Goal: Task Accomplishment & Management: Complete application form

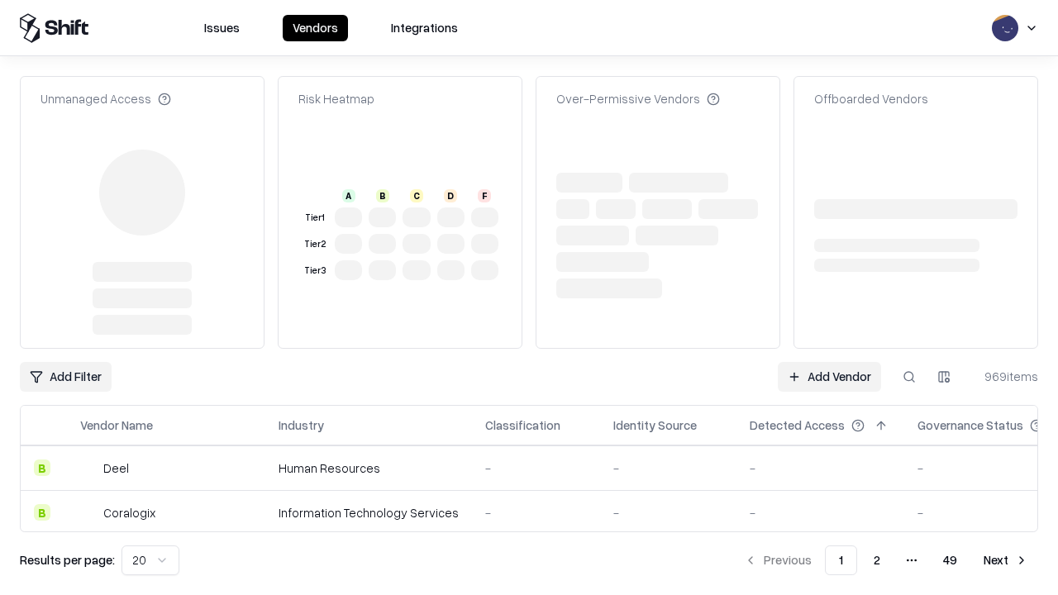
click at [829, 362] on link "Add Vendor" at bounding box center [829, 377] width 103 height 30
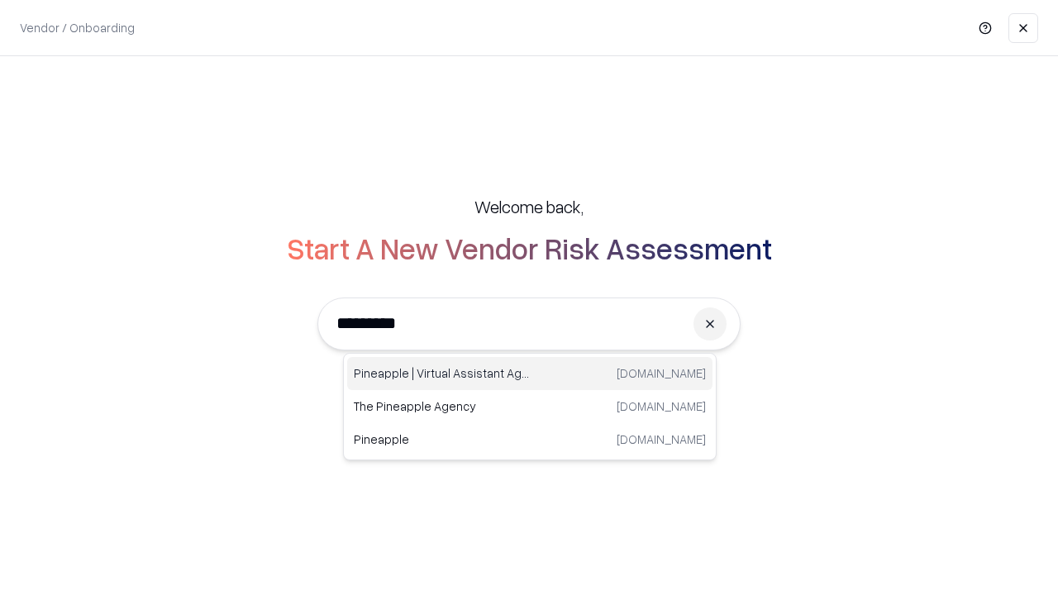
click at [530, 374] on div "Pineapple | Virtual Assistant Agency trypineapple.com" at bounding box center [529, 373] width 365 height 33
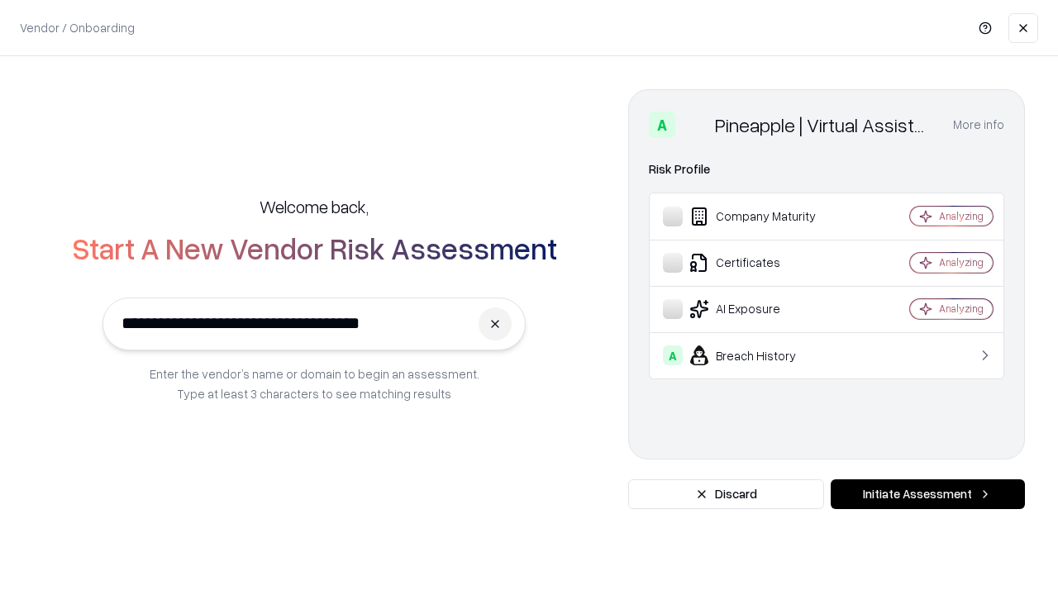
type input "**********"
click at [927, 494] on button "Initiate Assessment" at bounding box center [928, 494] width 194 height 30
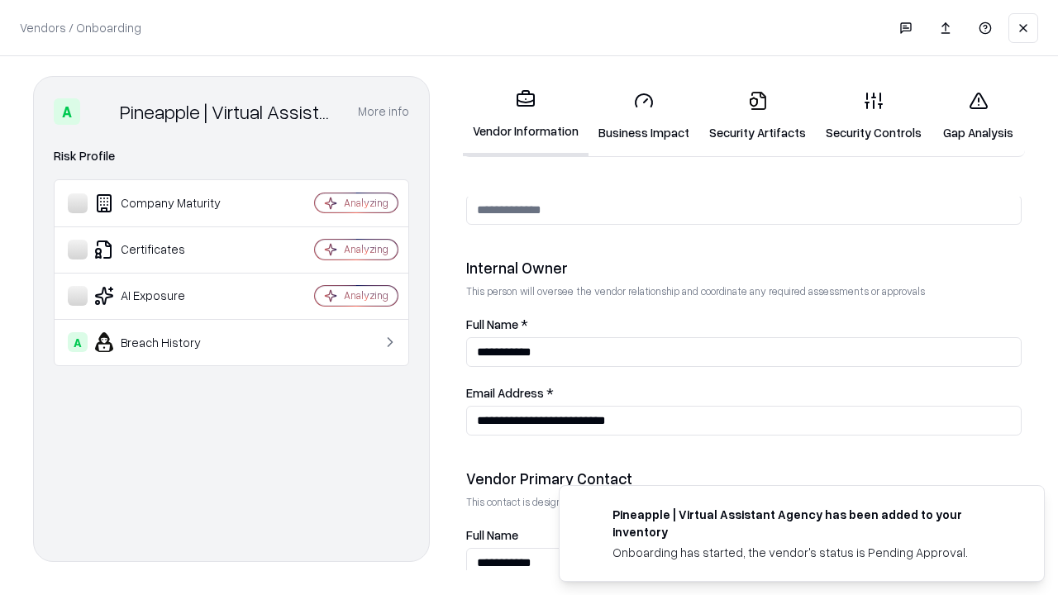
scroll to position [856, 0]
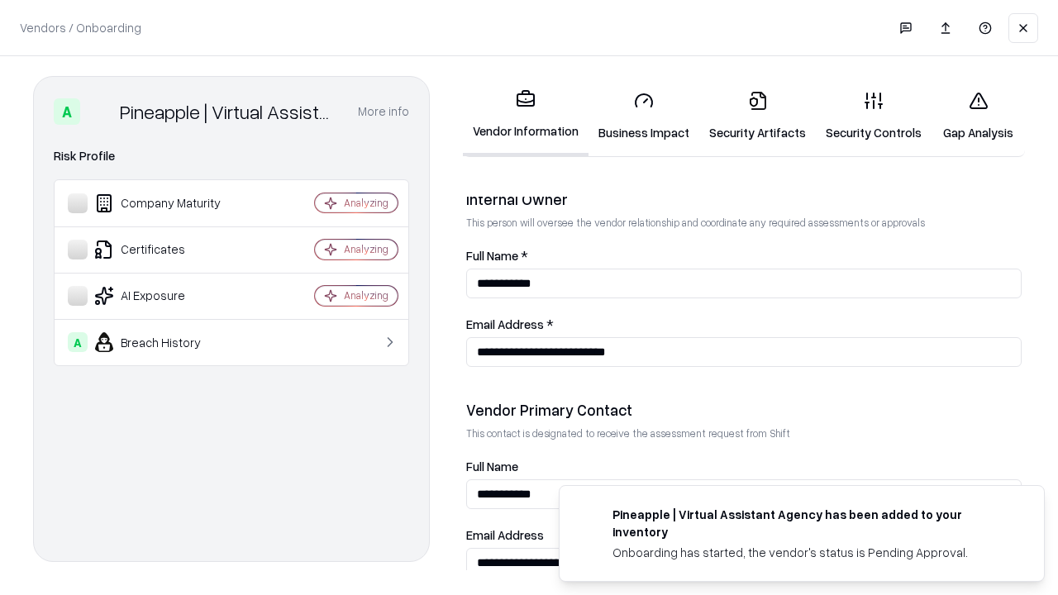
click at [757, 116] on link "Security Artifacts" at bounding box center [757, 116] width 117 height 77
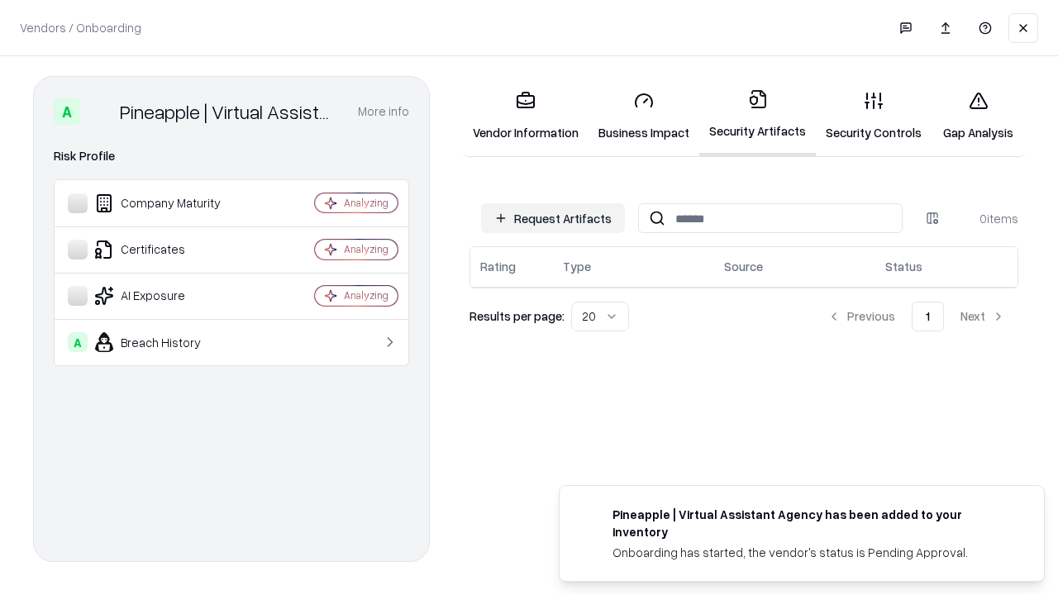
click at [553, 218] on button "Request Artifacts" at bounding box center [553, 218] width 144 height 30
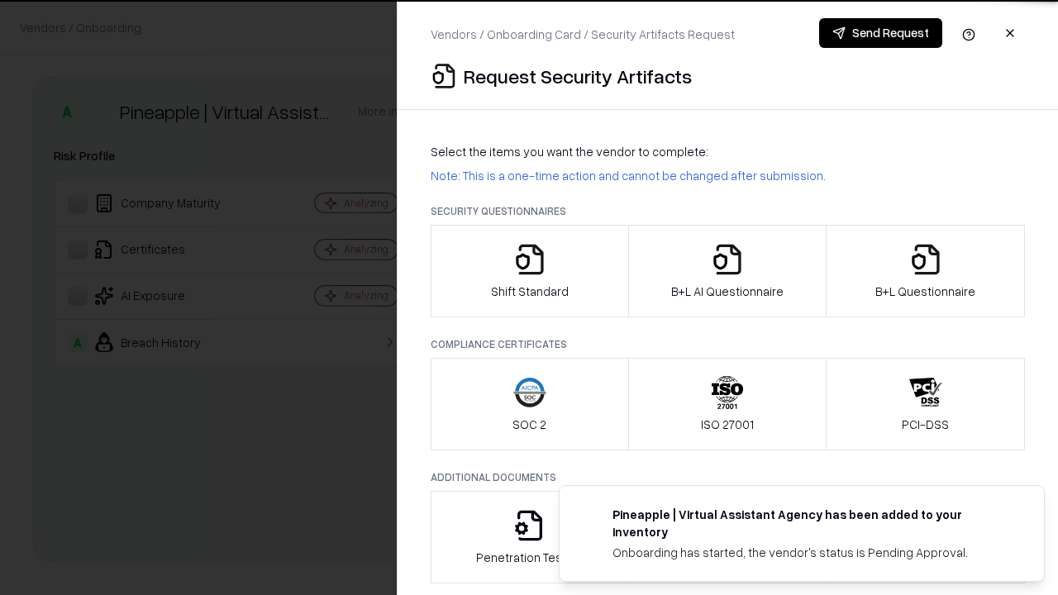
click at [925, 271] on icon "button" at bounding box center [925, 259] width 33 height 33
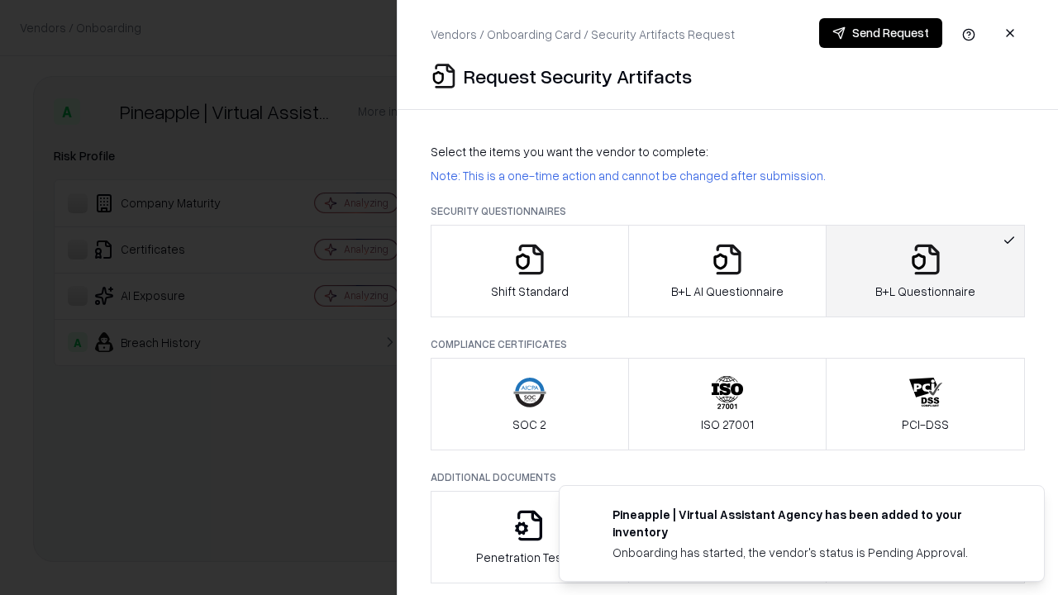
click at [726, 271] on icon "button" at bounding box center [727, 259] width 33 height 33
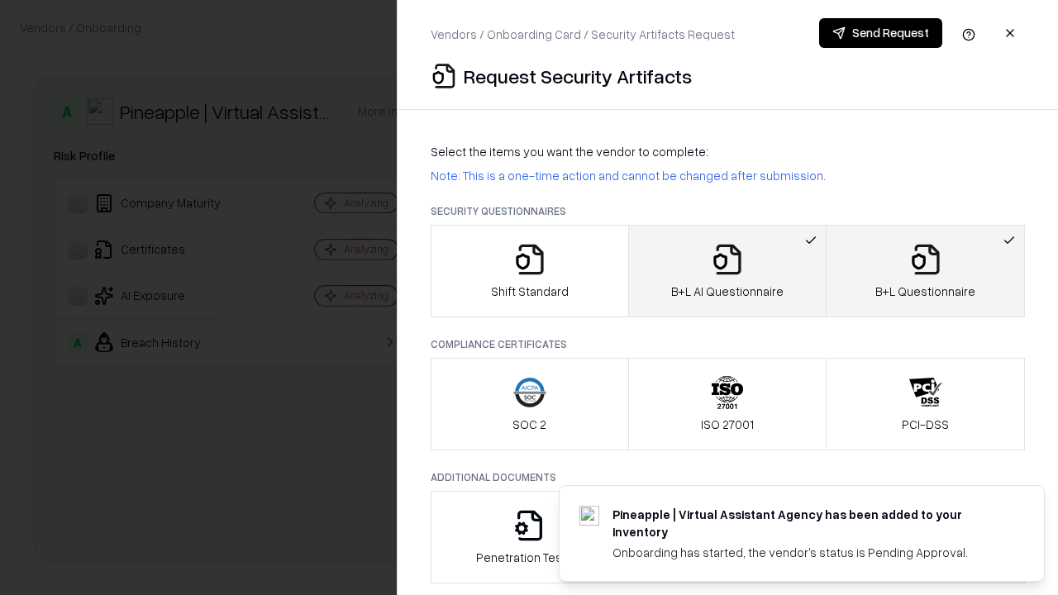
click at [880, 33] on button "Send Request" at bounding box center [880, 33] width 123 height 30
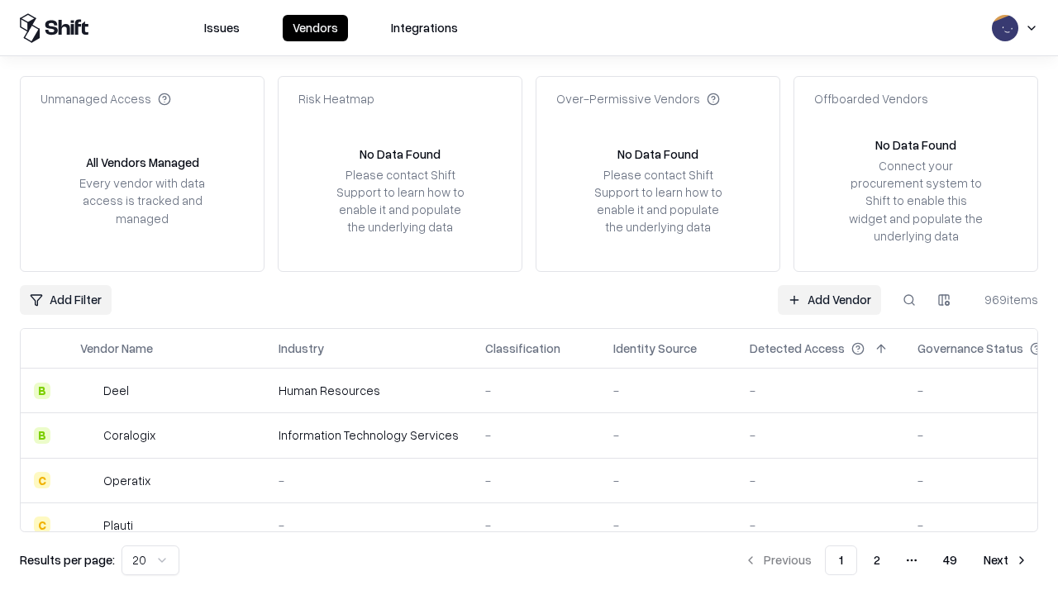
click at [909, 299] on button at bounding box center [909, 300] width 30 height 30
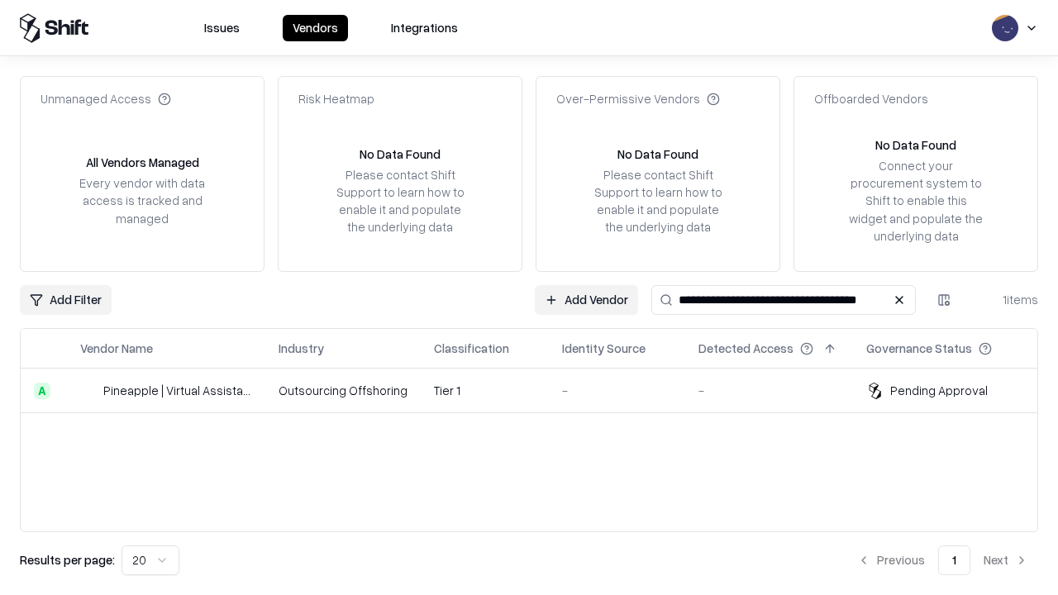
type input "**********"
click at [539, 390] on td "Tier 1" at bounding box center [485, 391] width 128 height 45
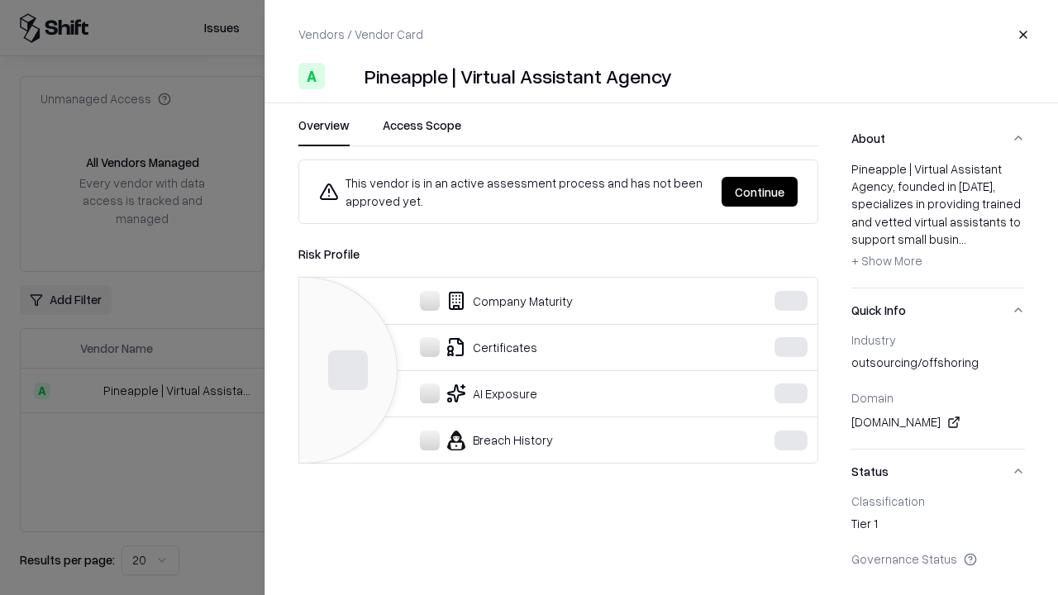
click at [760, 192] on button "Continue" at bounding box center [760, 192] width 76 height 30
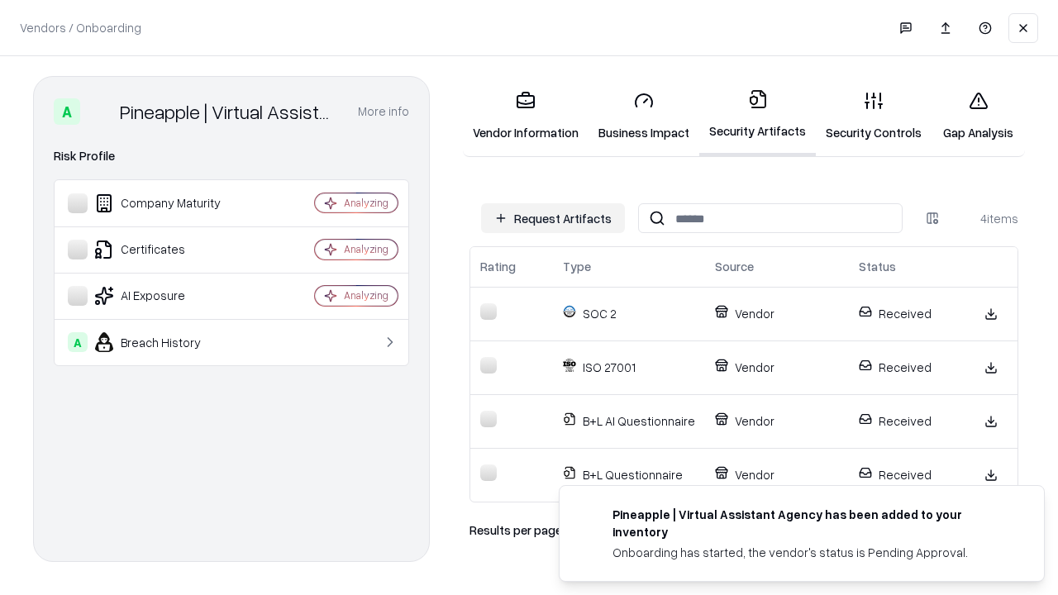
click at [978, 116] on link "Gap Analysis" at bounding box center [977, 116] width 93 height 77
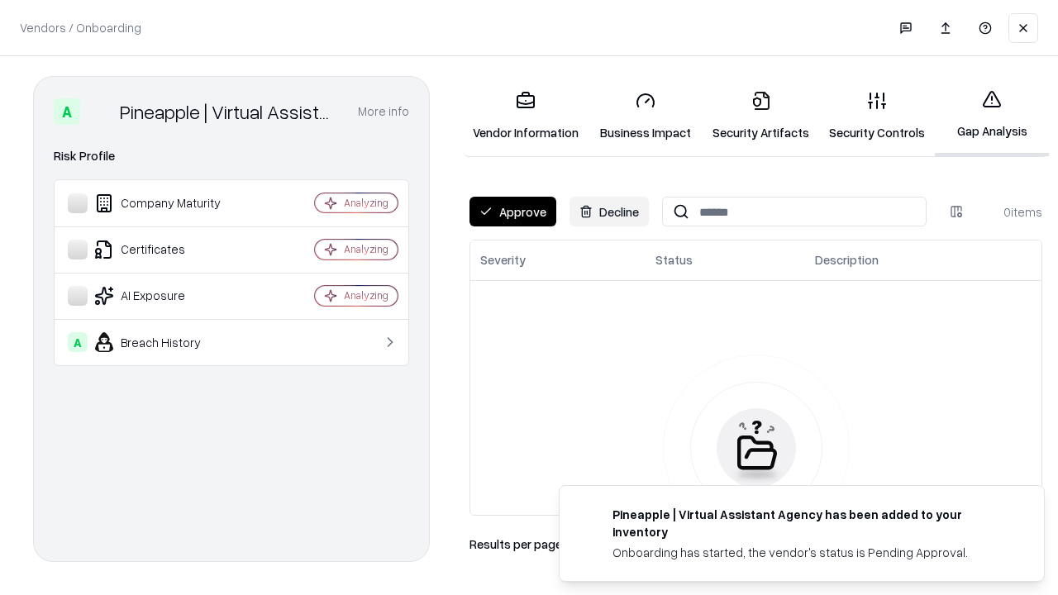
click at [512, 212] on button "Approve" at bounding box center [512, 212] width 87 height 30
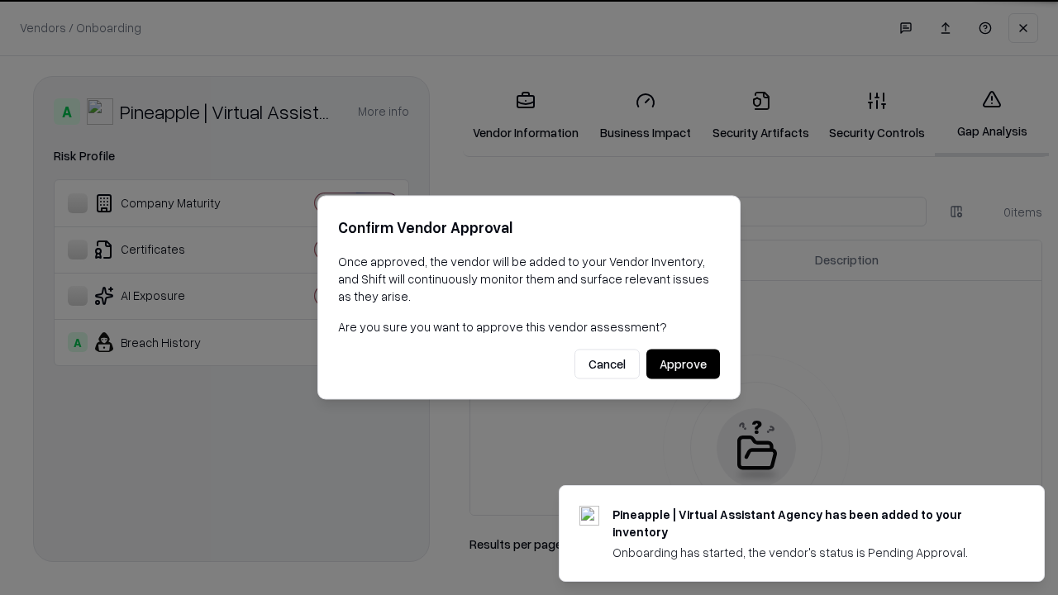
click at [683, 364] on button "Approve" at bounding box center [683, 365] width 74 height 30
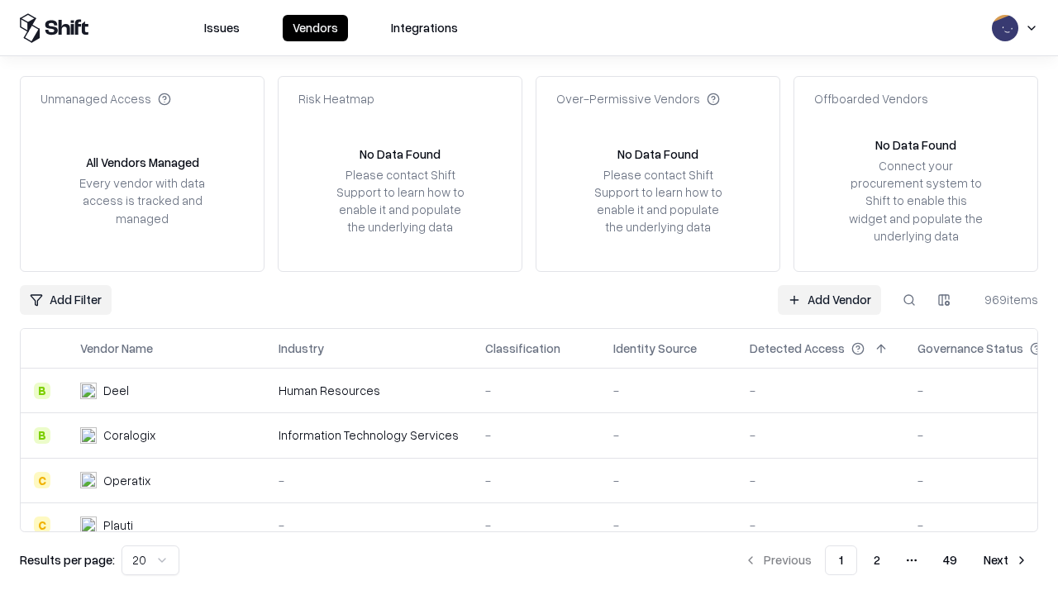
type input "**********"
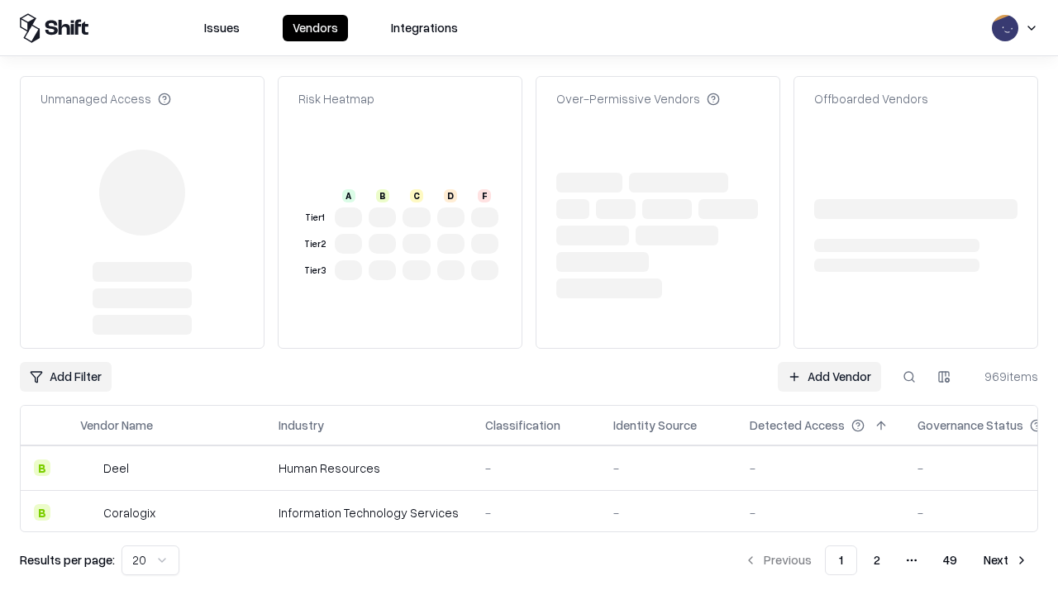
click at [829, 362] on link "Add Vendor" at bounding box center [829, 377] width 103 height 30
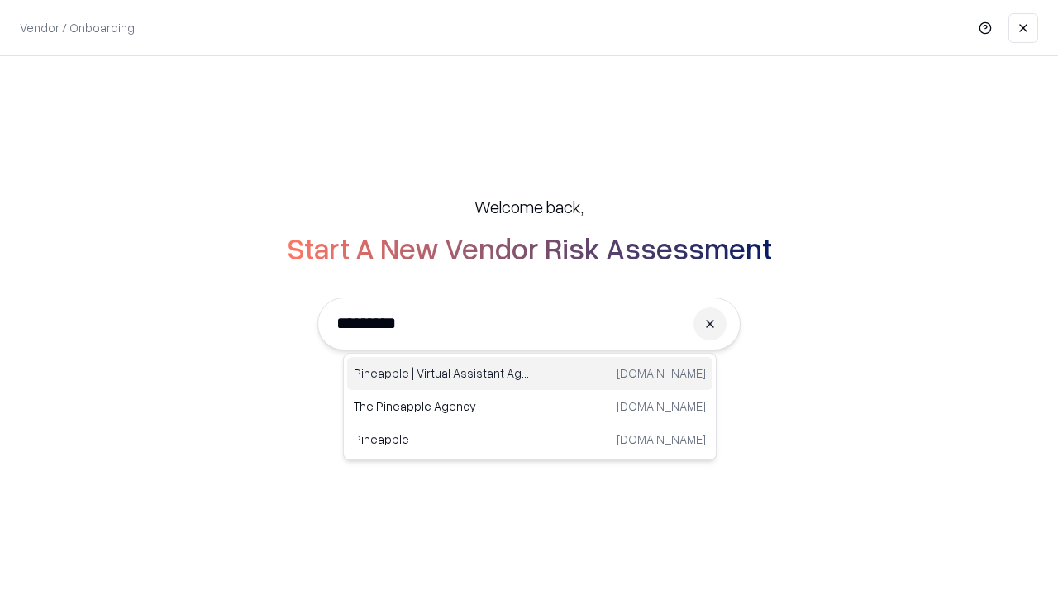
click at [530, 374] on div "Pineapple | Virtual Assistant Agency trypineapple.com" at bounding box center [529, 373] width 365 height 33
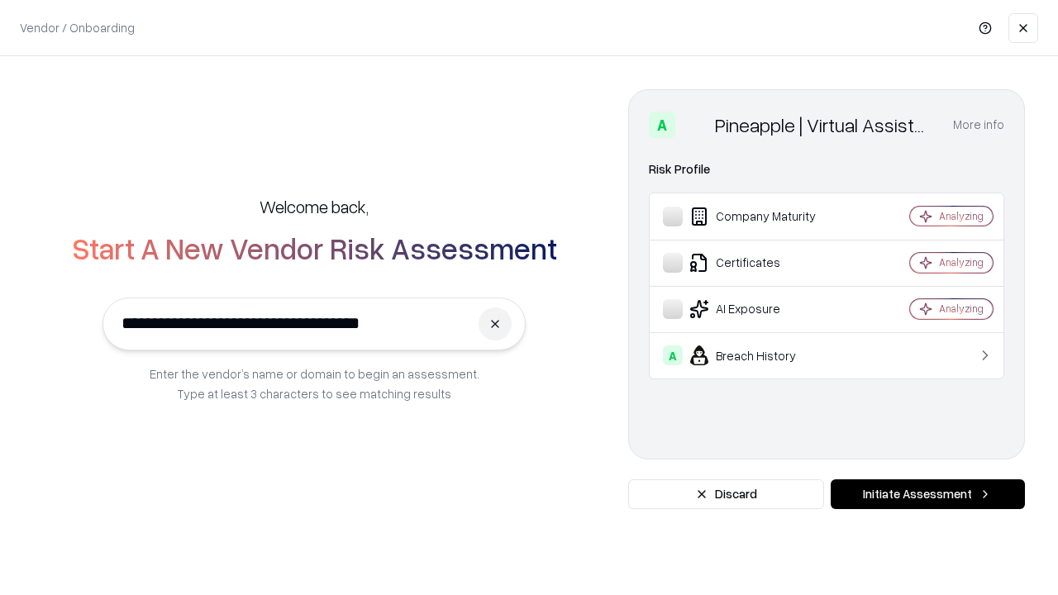
type input "**********"
click at [927, 494] on button "Initiate Assessment" at bounding box center [928, 494] width 194 height 30
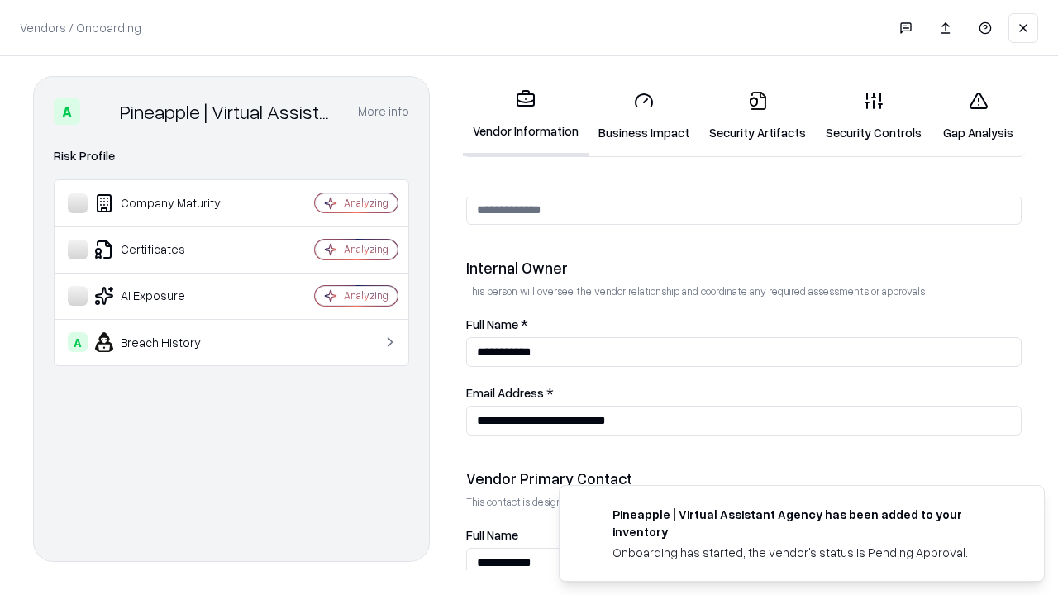
scroll to position [856, 0]
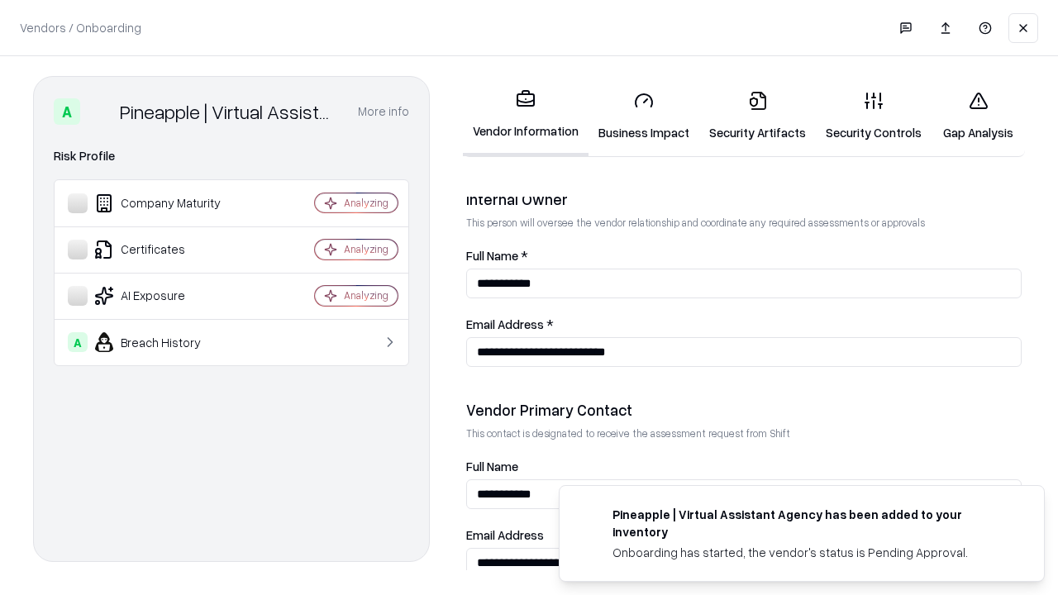
click at [978, 116] on link "Gap Analysis" at bounding box center [977, 116] width 93 height 77
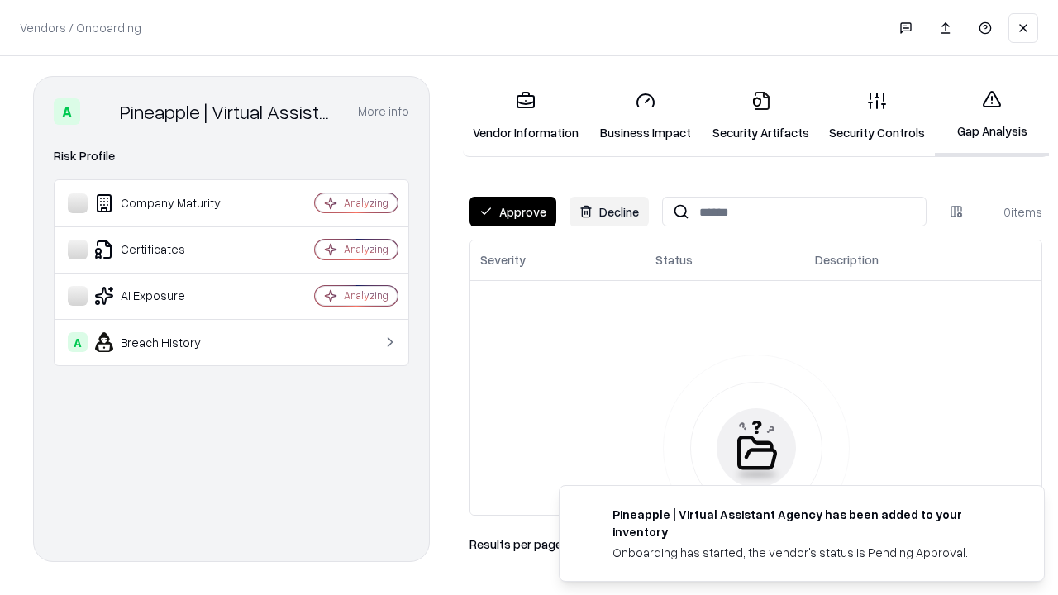
click at [512, 212] on button "Approve" at bounding box center [512, 212] width 87 height 30
